Goal: Task Accomplishment & Management: Complete application form

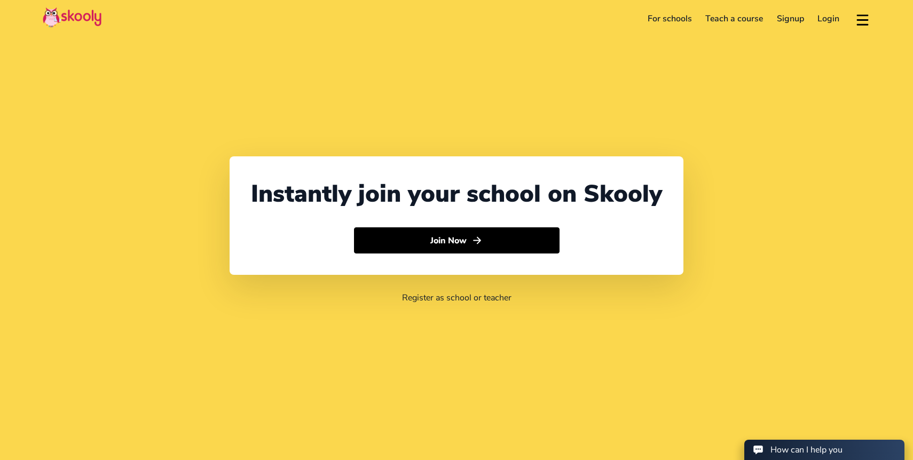
select select "65"
select select "[GEOGRAPHIC_DATA]"
select select "[GEOGRAPHIC_DATA]/[GEOGRAPHIC_DATA]"
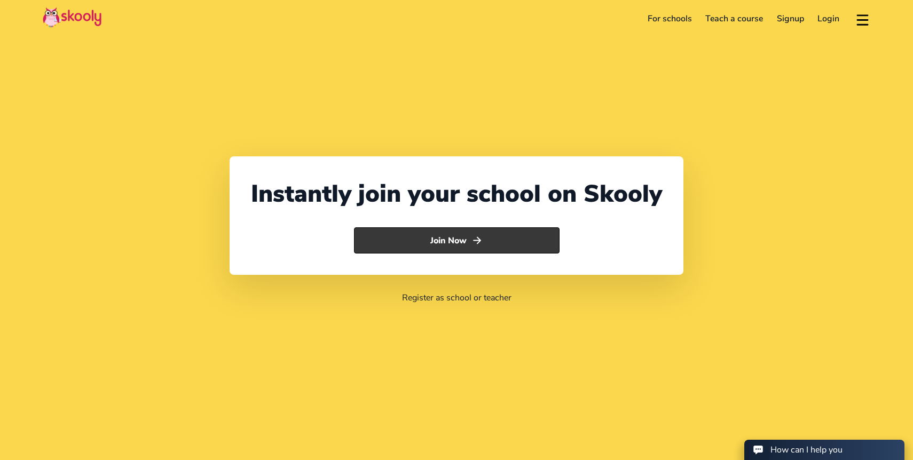
click at [423, 237] on button "Join Now" at bounding box center [457, 241] width 206 height 27
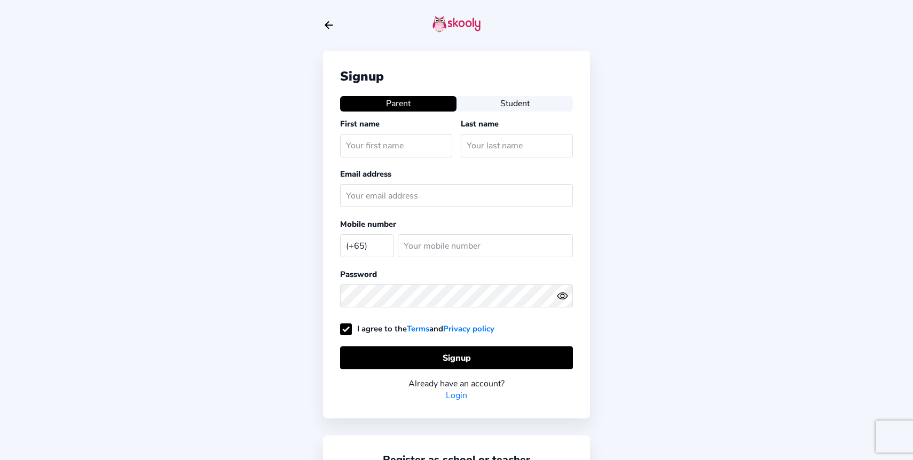
select select "SG"
